Goal: Book appointment/travel/reservation

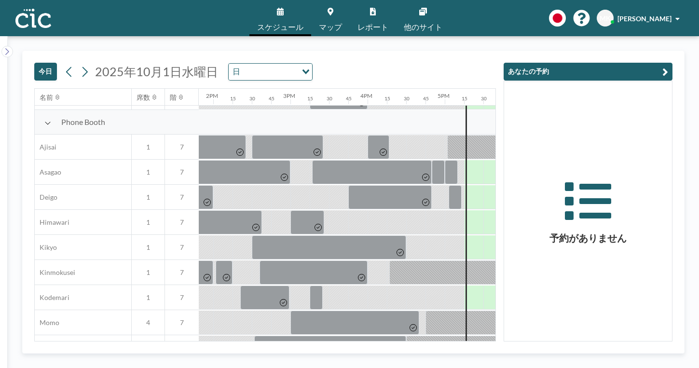
scroll to position [279, 1066]
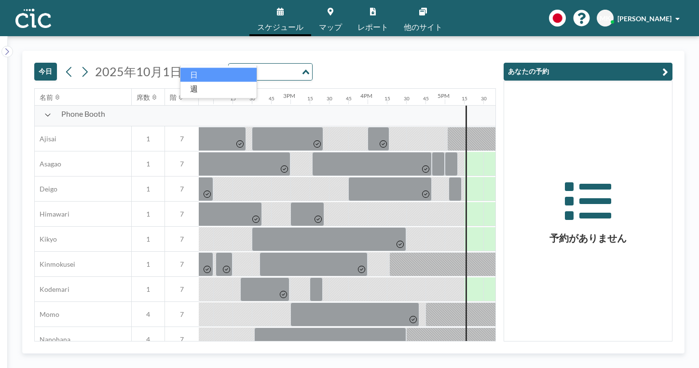
click at [230, 66] on input "Search for option" at bounding box center [265, 72] width 70 height 13
click at [209, 83] on li "週" at bounding box center [218, 88] width 76 height 14
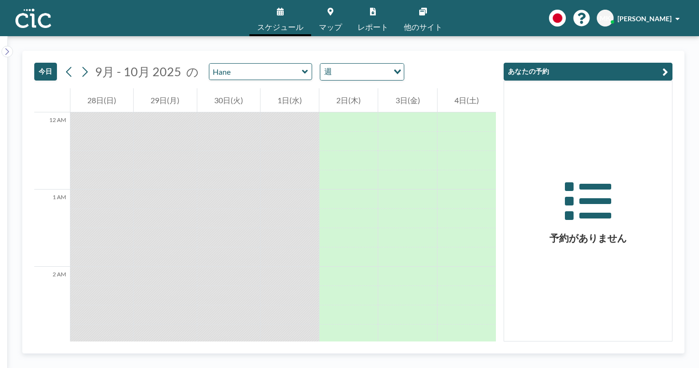
click at [302, 67] on icon at bounding box center [305, 72] width 6 height 10
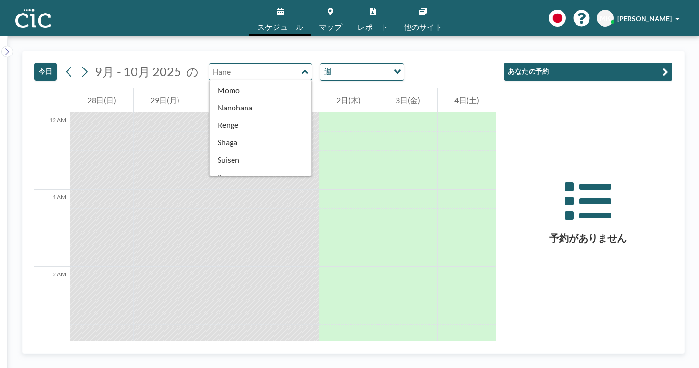
scroll to position [412, 0]
type input "Wata"
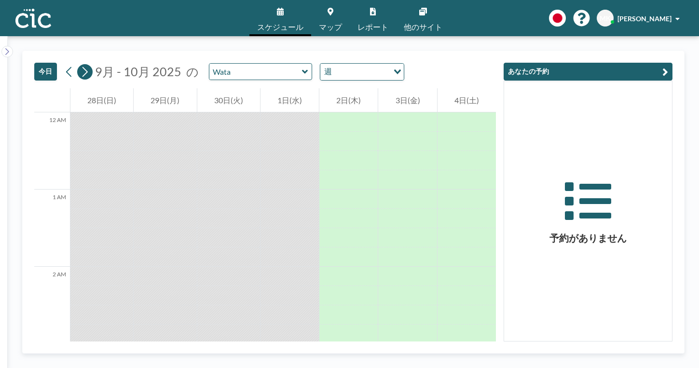
click at [80, 65] on icon at bounding box center [84, 72] width 9 height 14
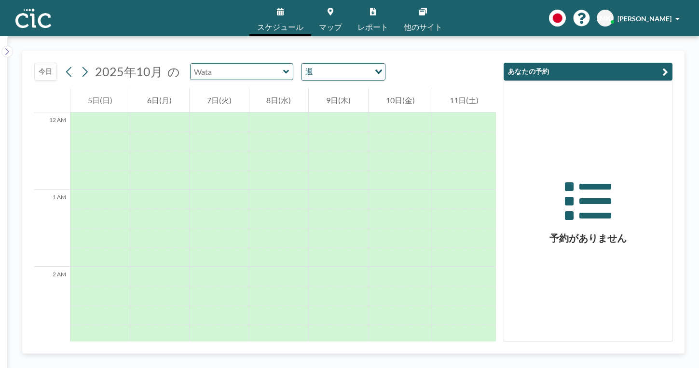
click at [198, 64] on input "text" at bounding box center [236, 72] width 93 height 16
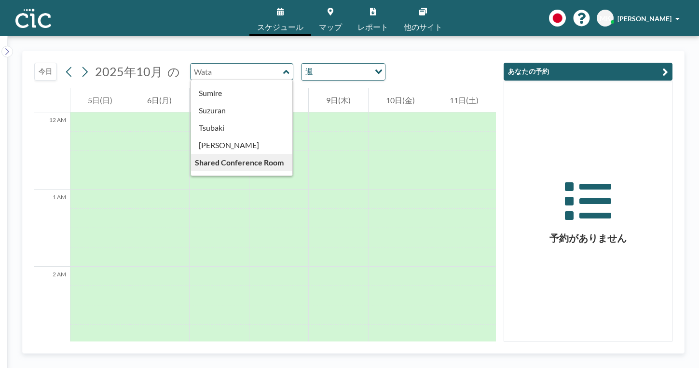
click at [220, 64] on input "text" at bounding box center [236, 72] width 93 height 16
type input "Wata"
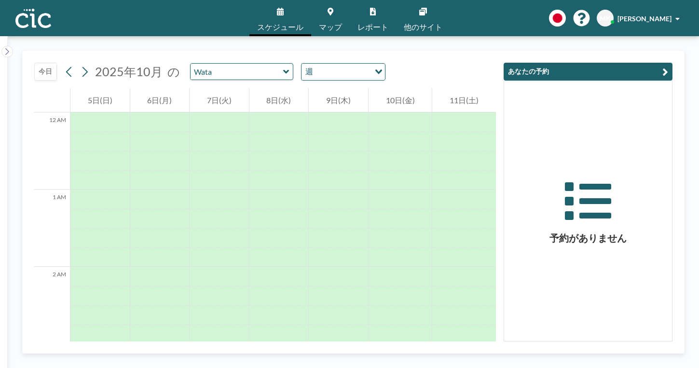
click at [233, 63] on div "Wata" at bounding box center [242, 71] width 104 height 17
click at [80, 65] on icon at bounding box center [84, 72] width 9 height 14
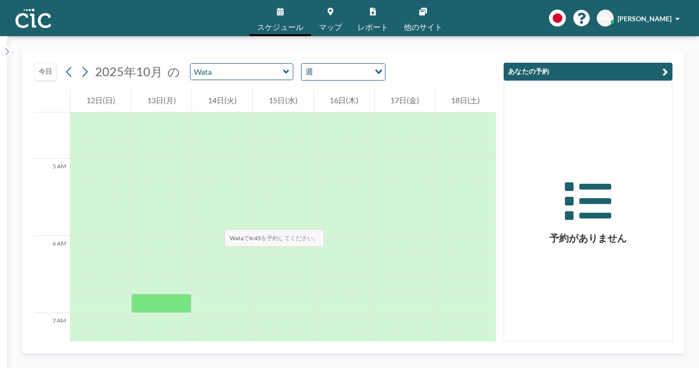
scroll to position [339, 0]
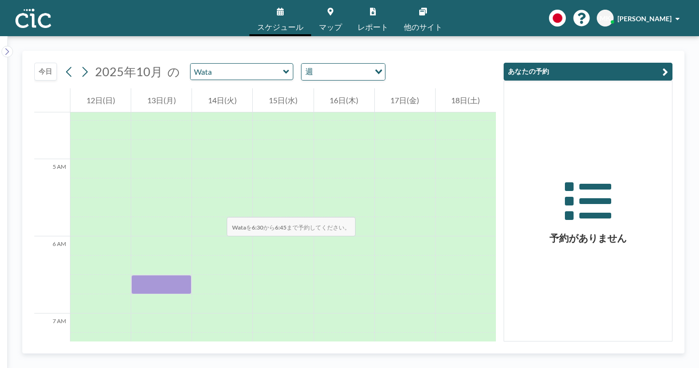
click at [175, 275] on div at bounding box center [161, 284] width 60 height 19
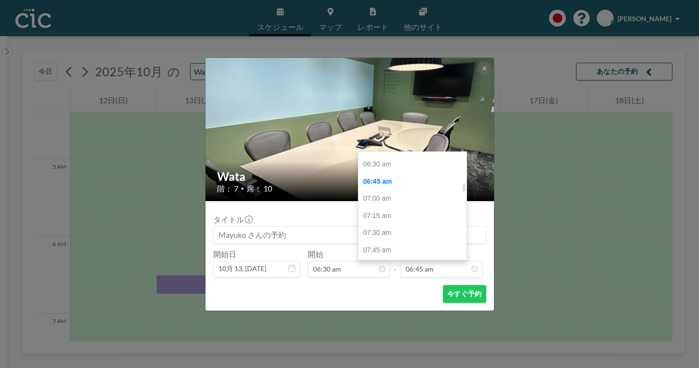
scroll to position [444, 0]
click at [404, 292] on div "08:30 am" at bounding box center [412, 300] width 108 height 17
type input "08:30 am"
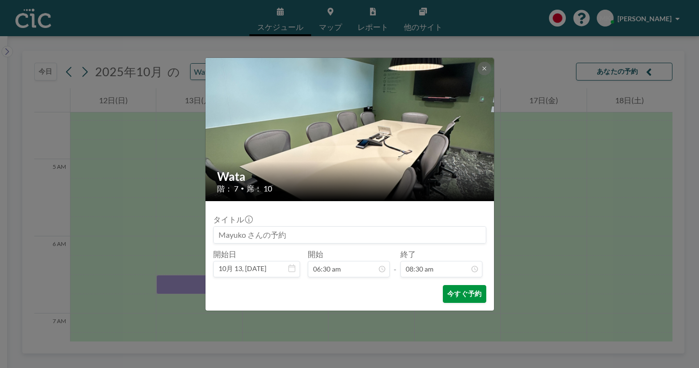
scroll to position [523, 0]
click at [443, 285] on button "今すぐ予約" at bounding box center [464, 294] width 43 height 18
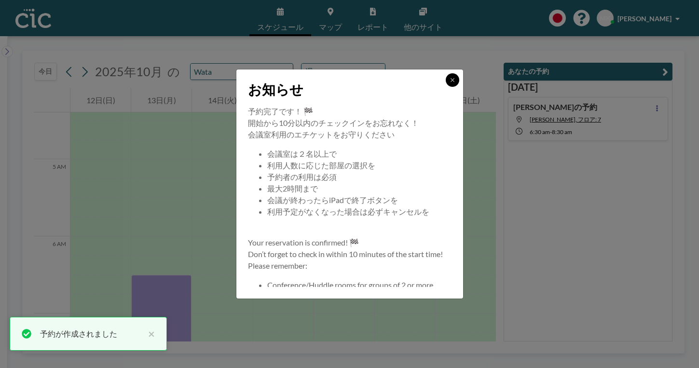
click at [446, 87] on button at bounding box center [453, 80] width 14 height 14
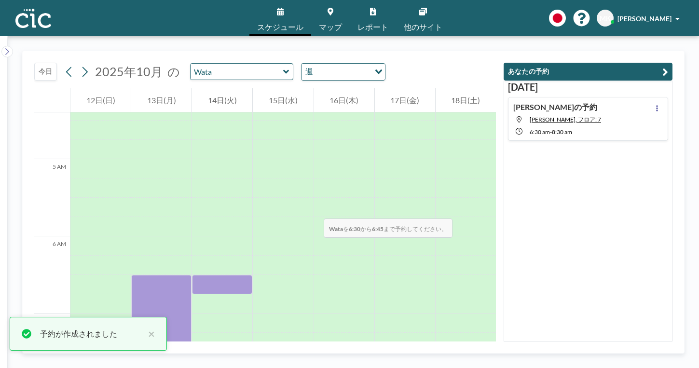
click at [252, 275] on div at bounding box center [222, 284] width 60 height 19
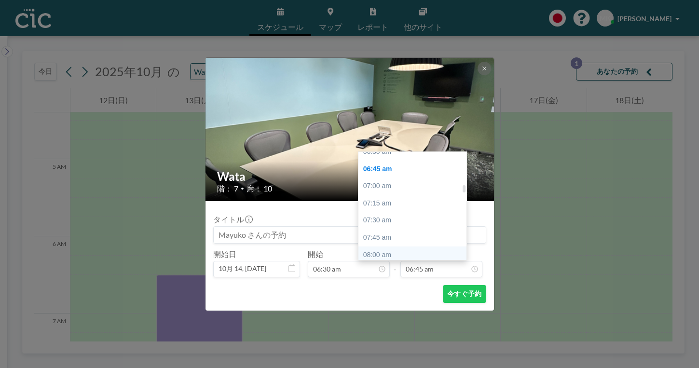
scroll to position [455, 0]
click at [421, 280] on div "08:30 am" at bounding box center [412, 288] width 108 height 17
type input "08:30 am"
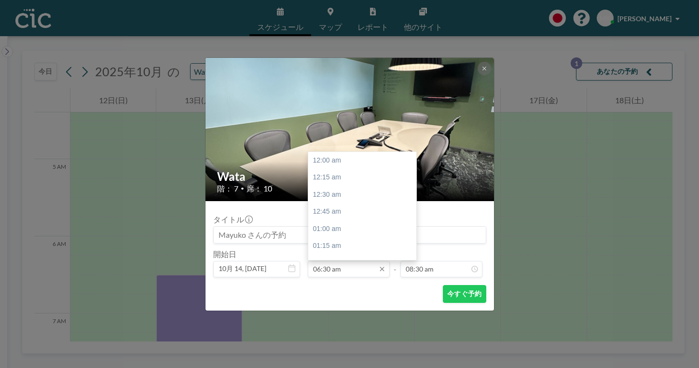
scroll to position [523, 0]
click at [353, 261] on input "06:30 am" at bounding box center [349, 269] width 82 height 16
click at [359, 355] on div "05:30 pm" at bounding box center [362, 363] width 108 height 17
type input "05:30 pm"
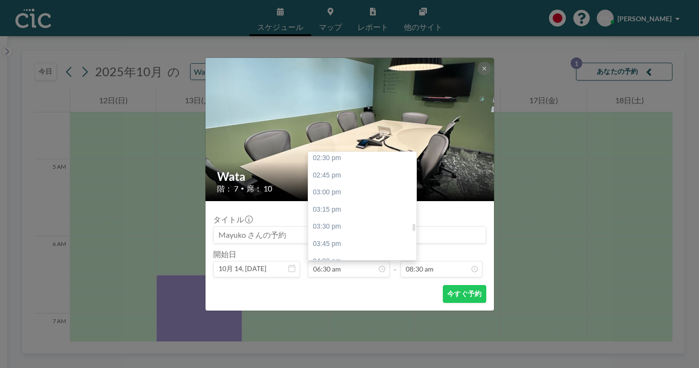
type input "05:45 pm"
click at [336, 261] on input "05:30 pm" at bounding box center [349, 269] width 82 height 16
click at [349, 344] on div "06:30 pm" at bounding box center [362, 352] width 108 height 17
type input "06:30 pm"
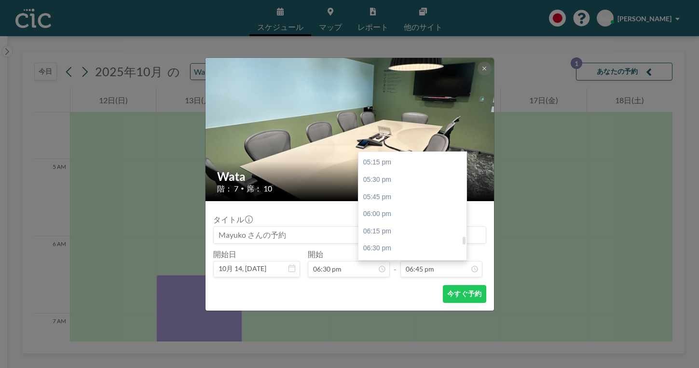
scroll to position [1183, 0]
type input "08:30 pm"
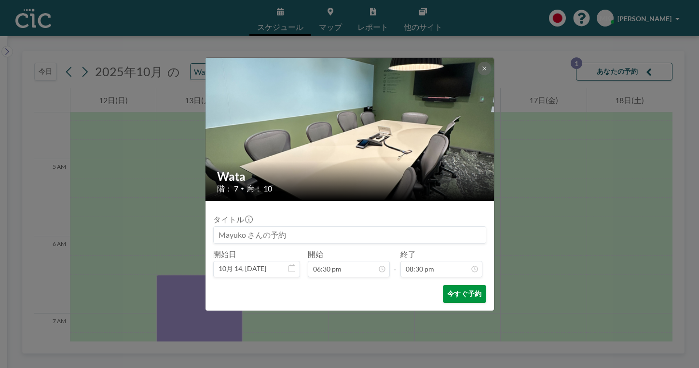
scroll to position [1262, 0]
click at [443, 285] on button "今すぐ予約" at bounding box center [464, 294] width 43 height 18
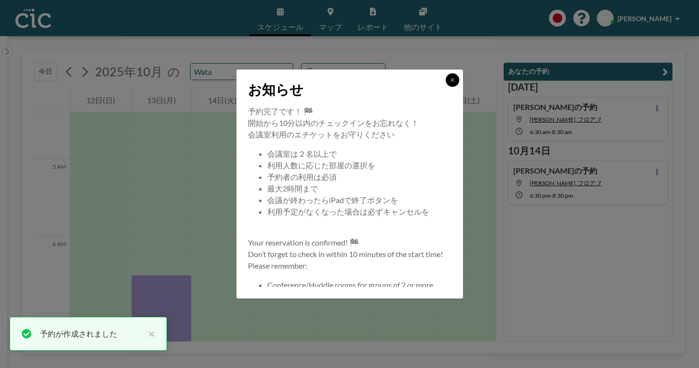
click at [446, 87] on button at bounding box center [453, 80] width 14 height 14
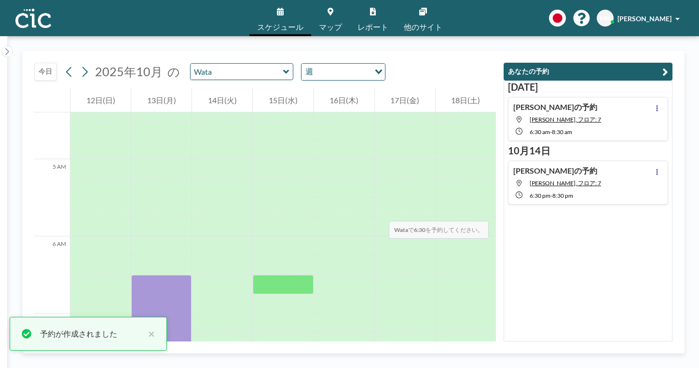
click at [306, 275] on div at bounding box center [283, 284] width 60 height 19
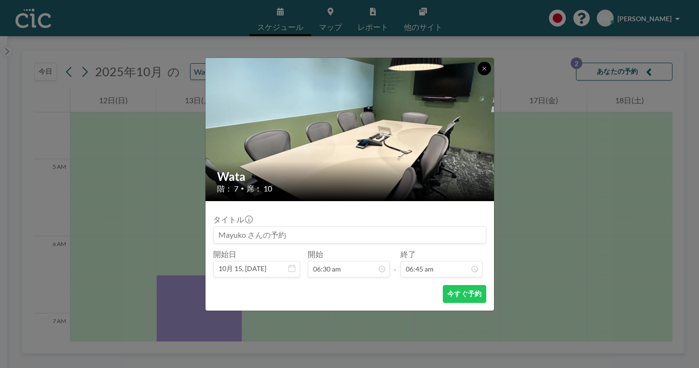
click at [477, 75] on button at bounding box center [484, 69] width 14 height 14
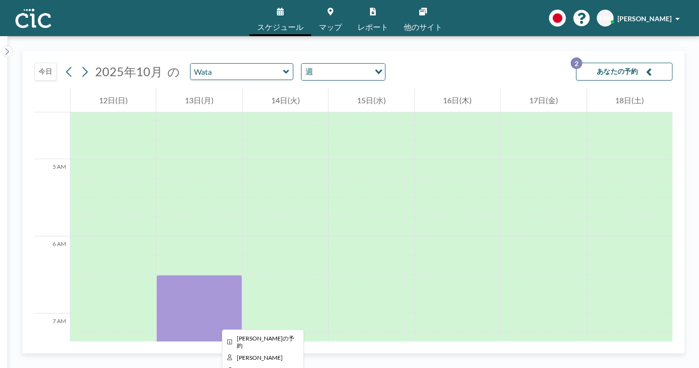
drag, startPoint x: 169, startPoint y: 186, endPoint x: 170, endPoint y: 262, distance: 76.2
click at [170, 275] on div at bounding box center [198, 352] width 85 height 154
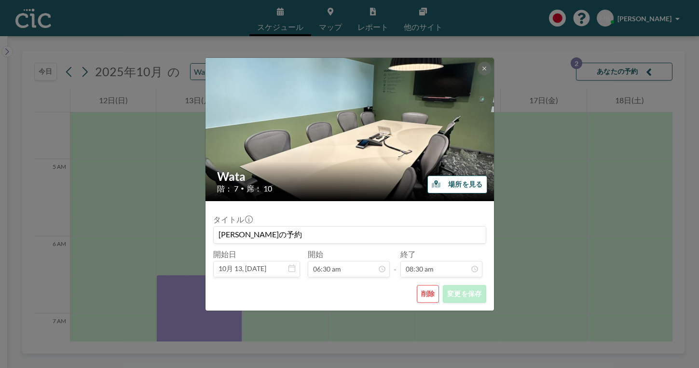
click at [417, 285] on button "削除" at bounding box center [428, 294] width 23 height 18
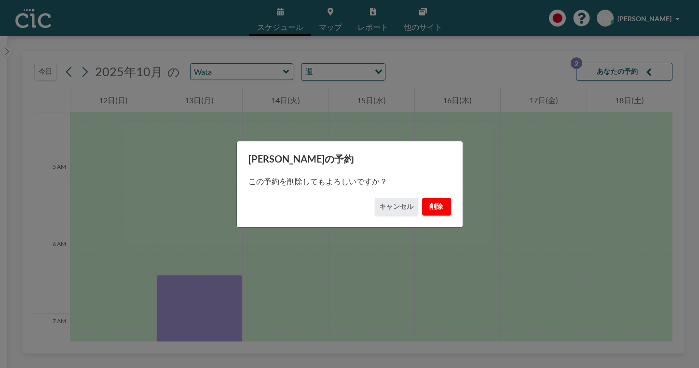
click at [422, 207] on button "削除" at bounding box center [436, 207] width 29 height 18
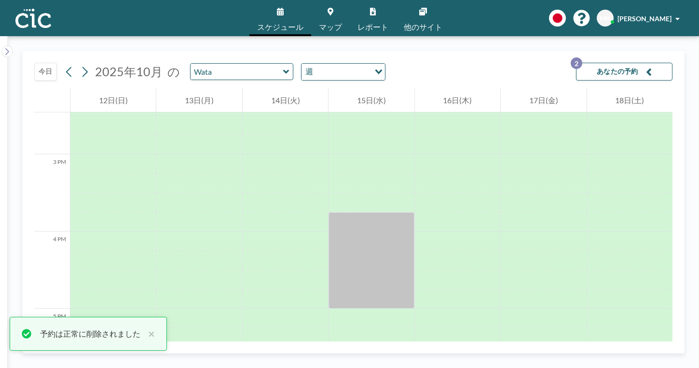
scroll to position [1109, 0]
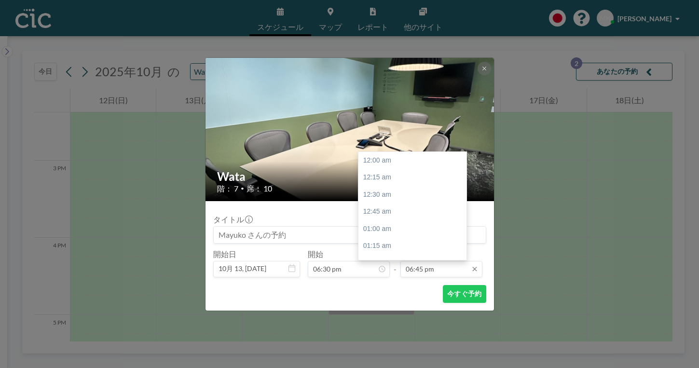
scroll to position [1154, 0]
click at [421, 261] on input "06:45 pm" at bounding box center [441, 269] width 82 height 16
type input "08:30 pm"
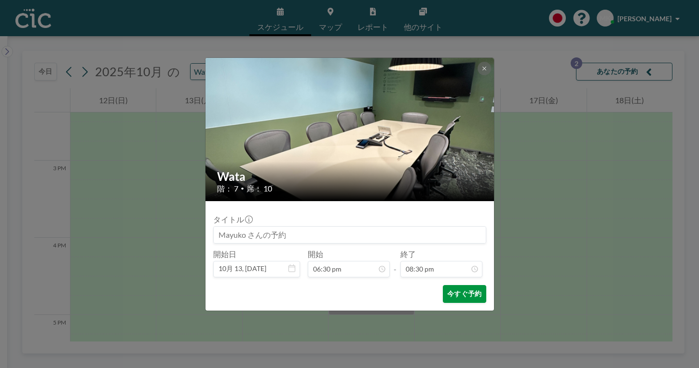
scroll to position [1262, 0]
click at [443, 285] on button "今すぐ予約" at bounding box center [464, 294] width 43 height 18
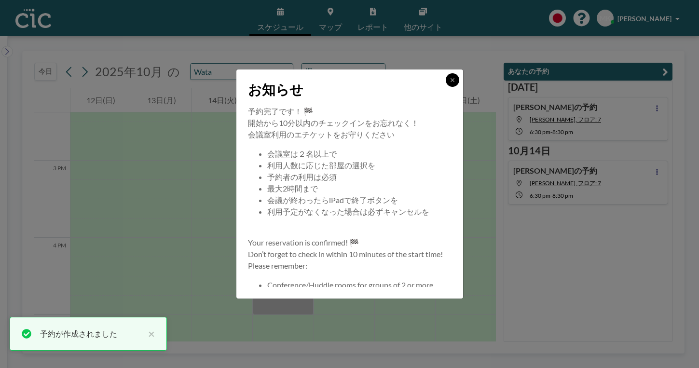
click at [446, 87] on button at bounding box center [453, 80] width 14 height 14
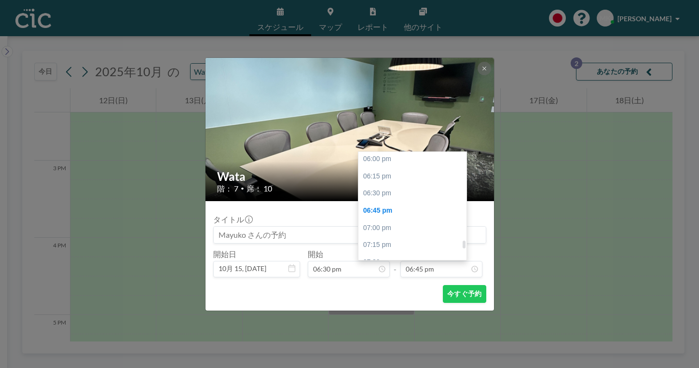
scroll to position [1240, 0]
click at [409, 319] on div "08:30 pm" at bounding box center [412, 327] width 108 height 17
type input "08:30 pm"
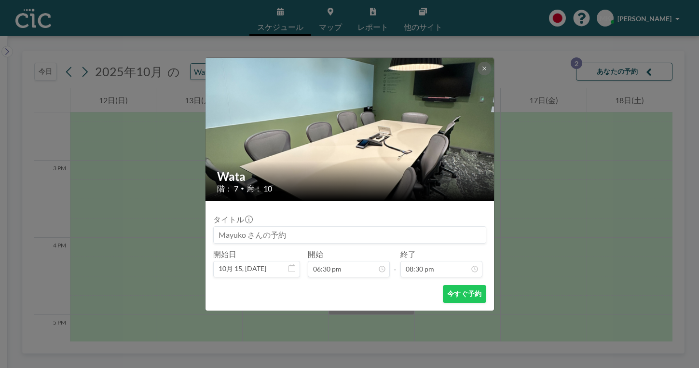
scroll to position [1262, 0]
click at [447, 285] on button "今すぐ予約" at bounding box center [464, 294] width 43 height 18
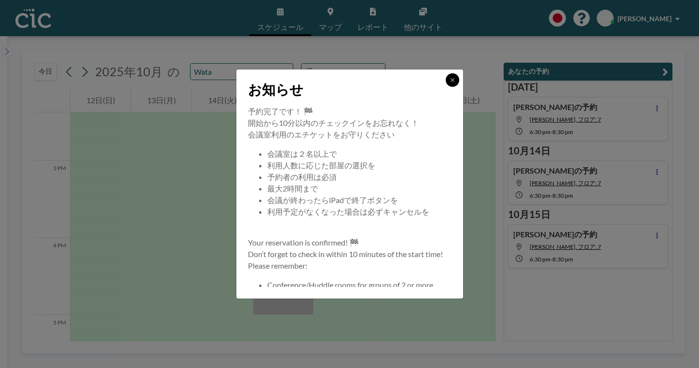
click at [449, 83] on icon at bounding box center [452, 80] width 6 height 6
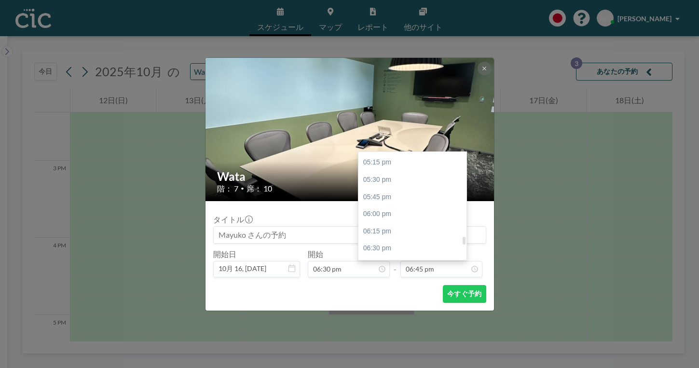
scroll to position [1182, 0]
type input "08:30 pm"
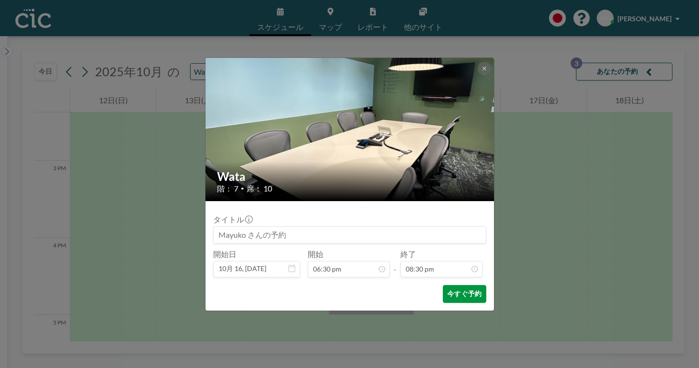
scroll to position [1262, 0]
click at [443, 285] on button "今すぐ予約" at bounding box center [464, 294] width 43 height 18
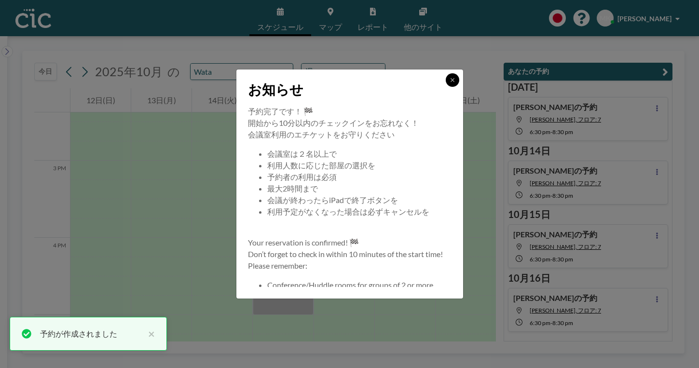
click at [450, 81] on icon at bounding box center [451, 79] width 3 height 3
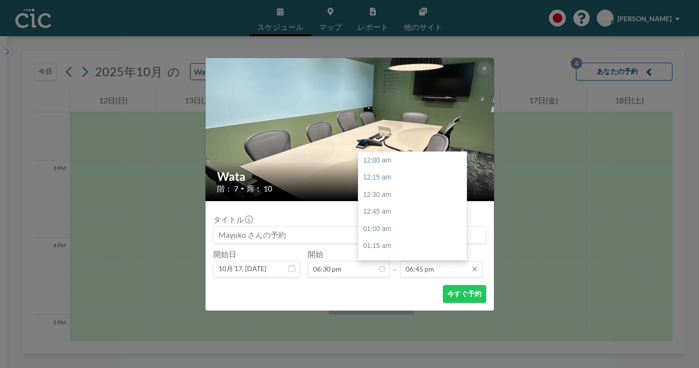
scroll to position [1154, 0]
click at [428, 261] on input "06:45 pm" at bounding box center [441, 269] width 82 height 16
type input "08:30 pm"
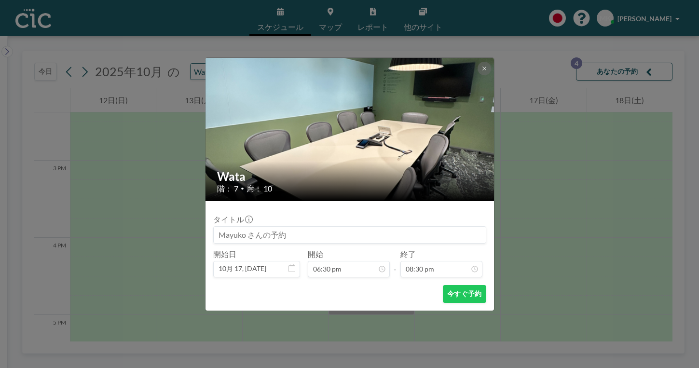
scroll to position [1262, 0]
click at [445, 285] on button "今すぐ予約" at bounding box center [464, 294] width 43 height 18
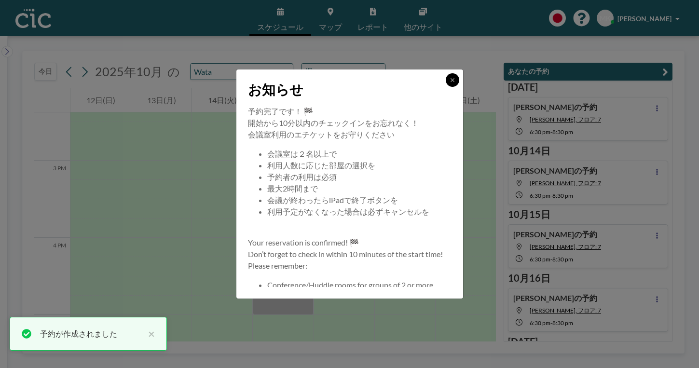
click at [446, 87] on button at bounding box center [453, 80] width 14 height 14
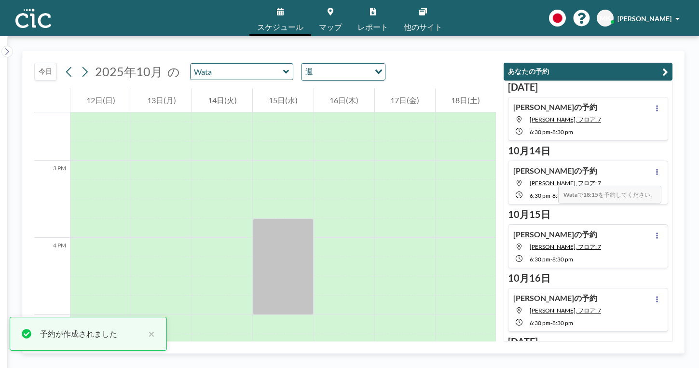
scroll to position [1101, 0]
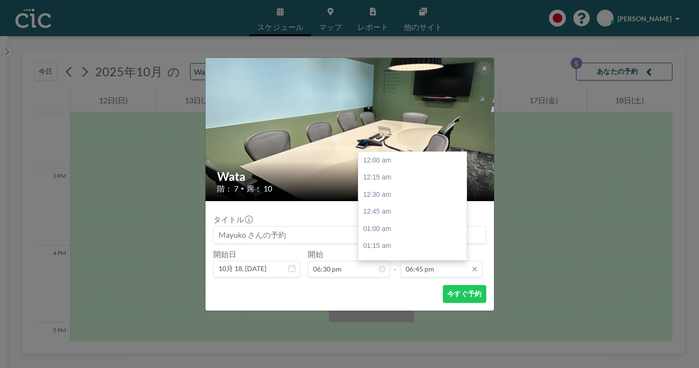
scroll to position [1154, 0]
click at [424, 261] on input "06:45 pm" at bounding box center [441, 269] width 82 height 16
type input "08:30 pm"
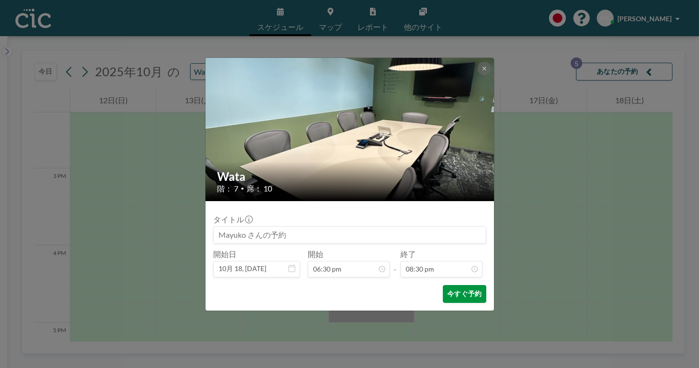
scroll to position [0, 0]
click at [443, 285] on button "今すぐ予約" at bounding box center [464, 294] width 43 height 18
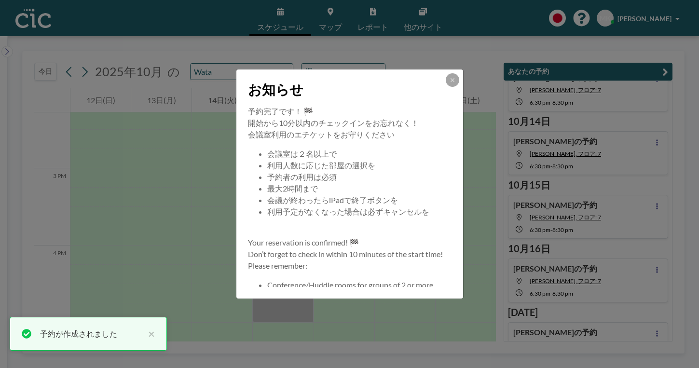
scroll to position [32, 0]
click at [446, 87] on button at bounding box center [453, 80] width 14 height 14
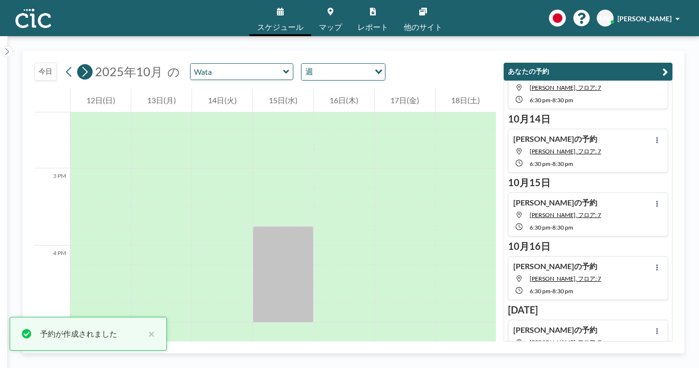
click at [80, 65] on icon at bounding box center [84, 72] width 9 height 14
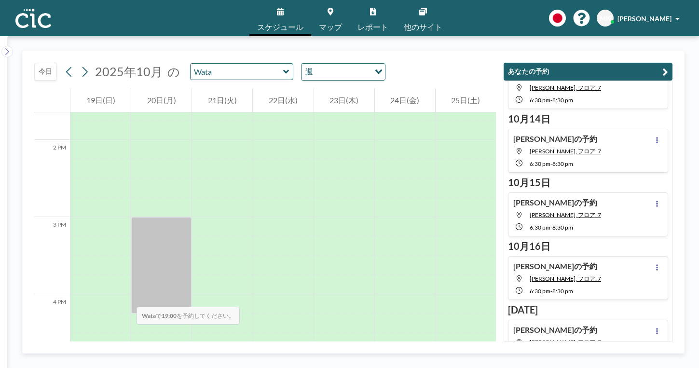
scroll to position [1069, 0]
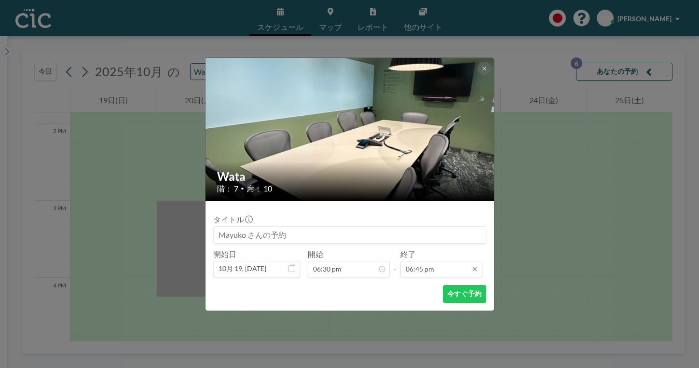
scroll to position [1139, 0]
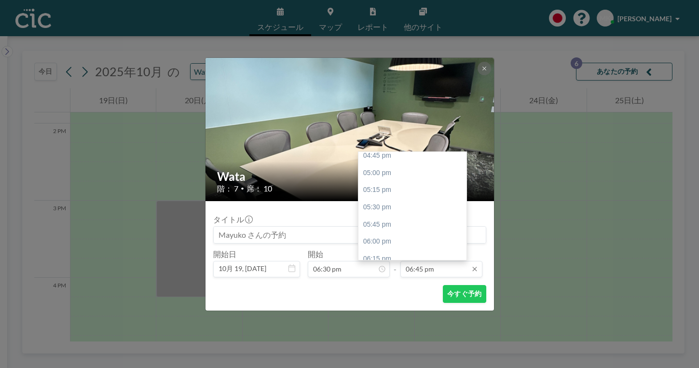
click at [421, 261] on input "06:45 pm" at bounding box center [441, 269] width 82 height 16
type input "08:30 pm"
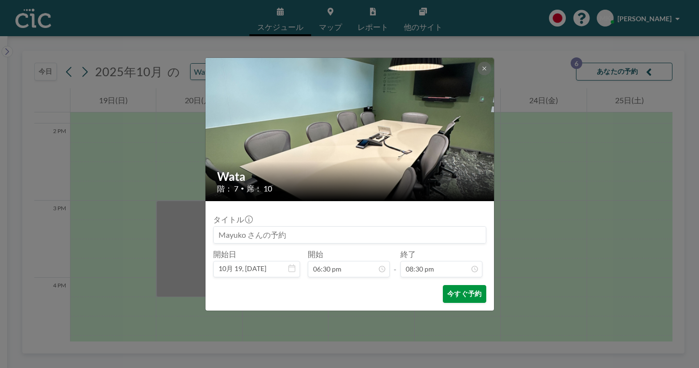
scroll to position [1262, 0]
click at [443, 285] on button "今すぐ予約" at bounding box center [464, 294] width 43 height 18
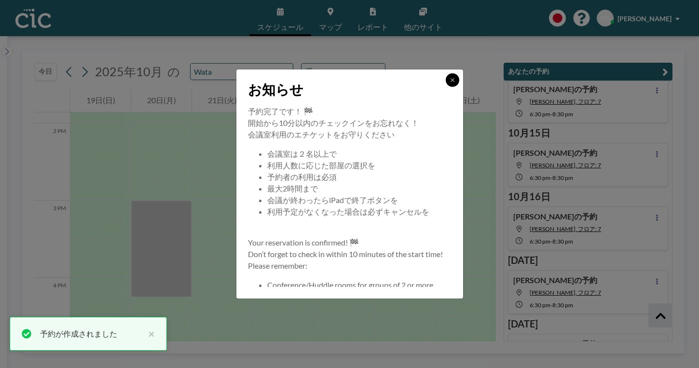
scroll to position [83, 0]
click at [449, 83] on icon at bounding box center [452, 80] width 6 height 6
